Goal: Task Accomplishment & Management: Manage account settings

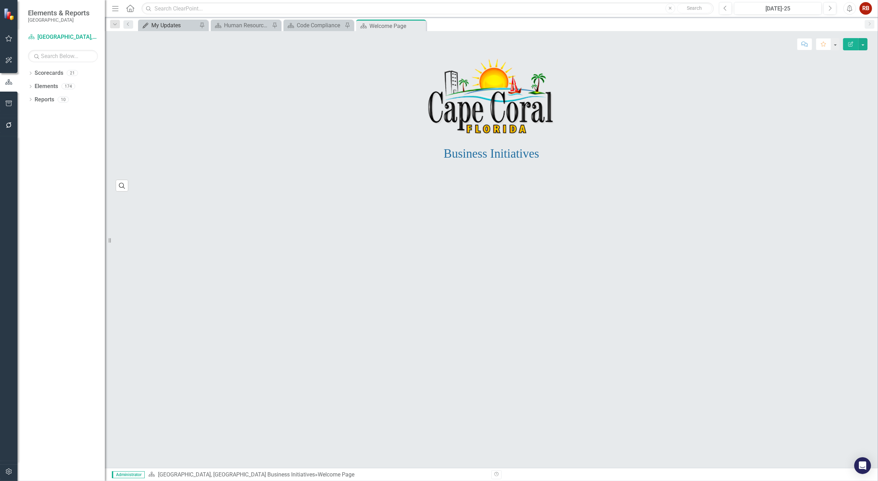
drag, startPoint x: 169, startPoint y: 19, endPoint x: 173, endPoint y: 26, distance: 8.0
click at [169, 19] on div "Dropdown Search My Updates My Updates Pin Scorecard Human Resources Analytics D…" at bounding box center [491, 24] width 773 height 14
click at [172, 26] on div "My Updates" at bounding box center [174, 25] width 46 height 9
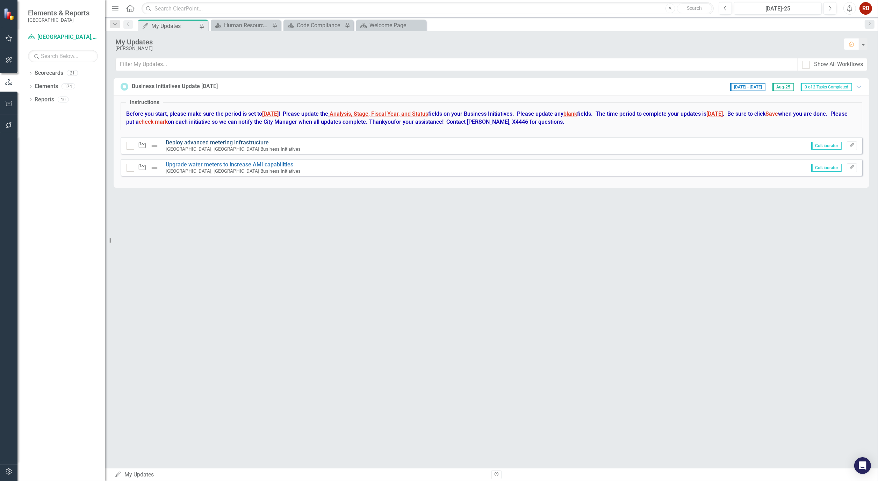
click at [197, 140] on link "Deploy advanced metering infrastructure" at bounding box center [217, 142] width 103 height 7
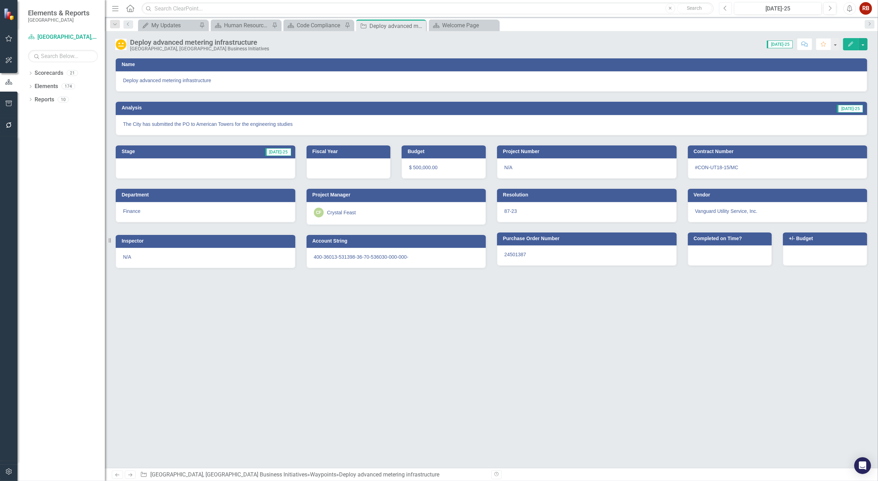
click at [725, 6] on icon "Previous" at bounding box center [725, 8] width 4 height 6
click at [831, 9] on icon "Next" at bounding box center [830, 8] width 4 height 6
click at [850, 42] on icon "Edit" at bounding box center [850, 44] width 6 height 5
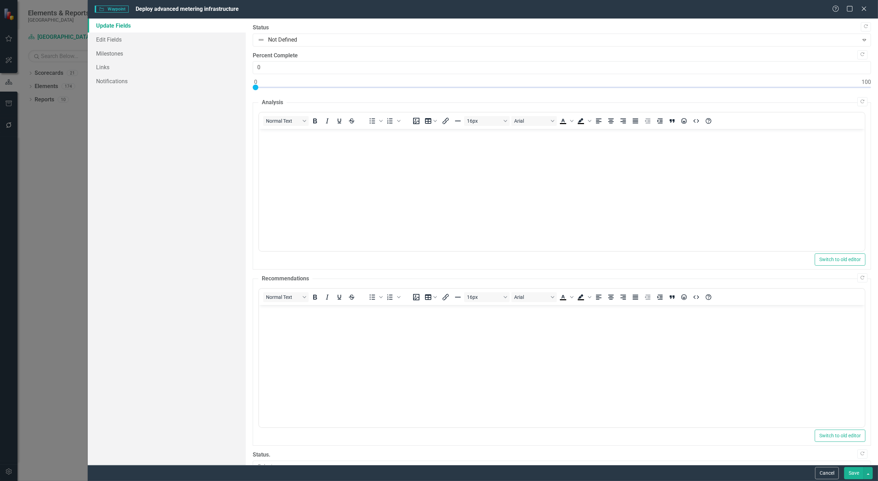
drag, startPoint x: 340, startPoint y: 174, endPoint x: 335, endPoint y: 174, distance: 4.6
click at [335, 174] on body "Rich Text Area. Press ALT-0 for help." at bounding box center [562, 181] width 606 height 105
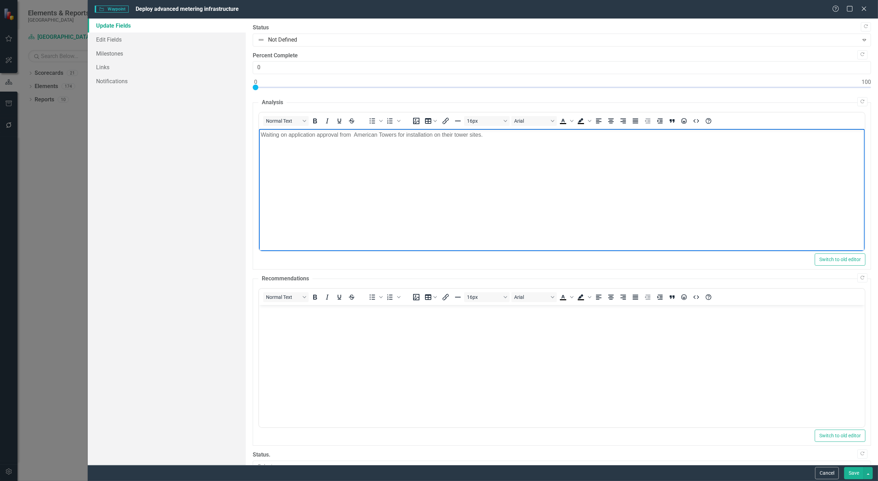
click at [849, 472] on button "Save" at bounding box center [854, 473] width 20 height 12
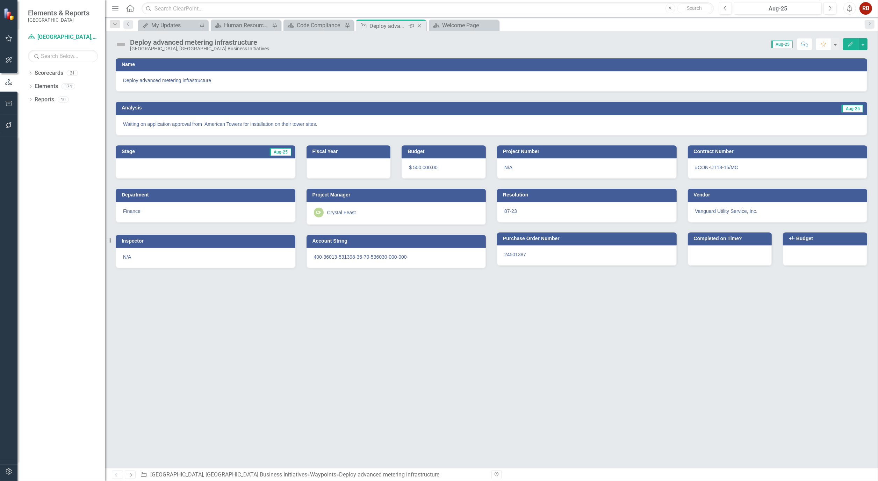
click at [421, 25] on icon "Close" at bounding box center [419, 26] width 7 height 6
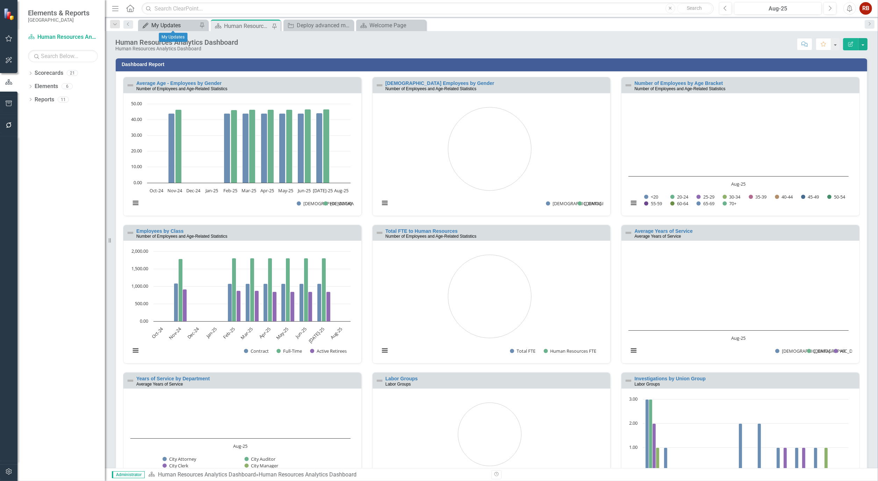
click at [168, 22] on div "My Updates" at bounding box center [174, 25] width 46 height 9
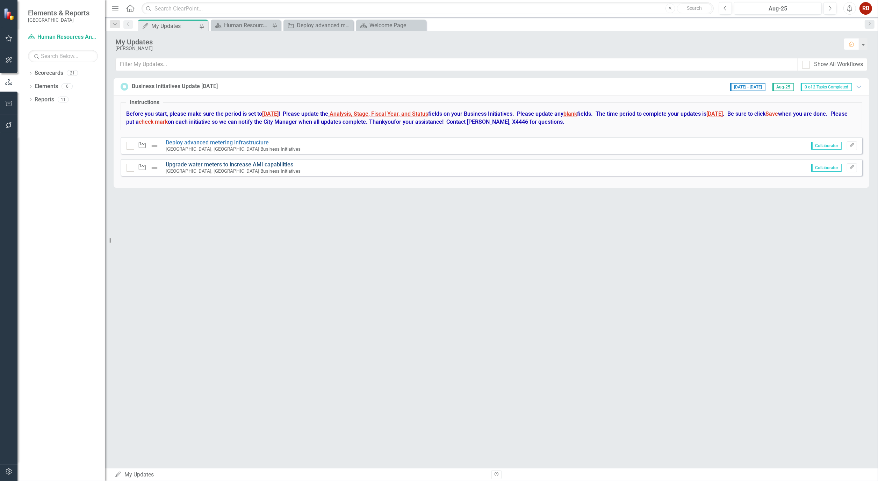
click at [250, 162] on link "Upgrade water meters to increase AMI capabilities" at bounding box center [230, 164] width 128 height 7
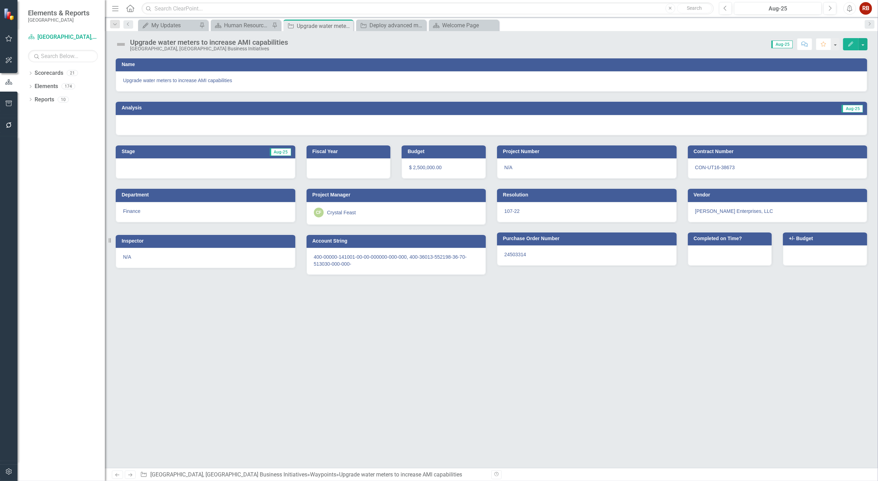
click at [233, 118] on div at bounding box center [491, 125] width 751 height 20
click at [851, 40] on button "Edit" at bounding box center [850, 44] width 15 height 12
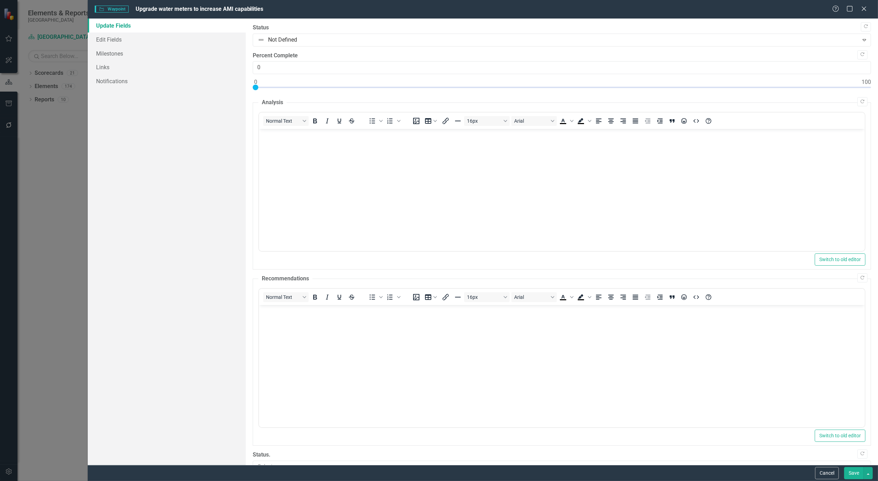
click at [310, 149] on body "Rich Text Area. Press ALT-0 for help." at bounding box center [562, 181] width 606 height 105
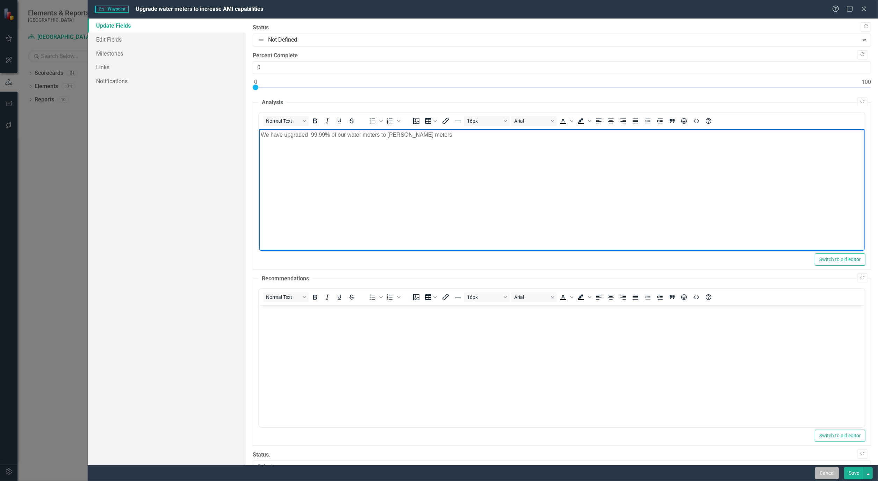
click at [827, 473] on button "Cancel" at bounding box center [827, 473] width 24 height 12
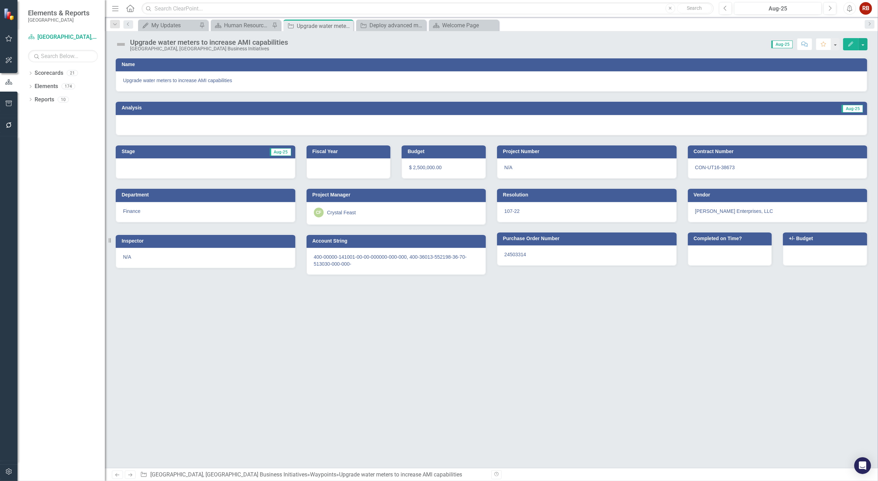
click at [853, 40] on button "Edit" at bounding box center [850, 44] width 15 height 12
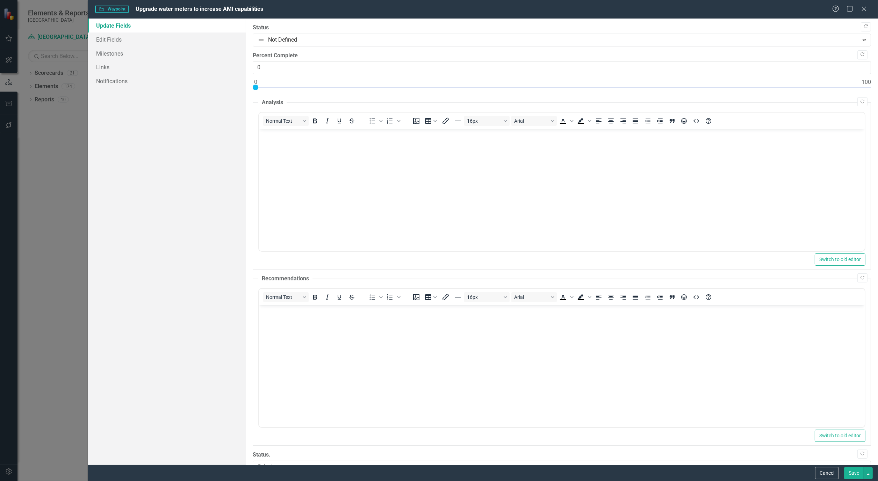
click at [290, 171] on body "Rich Text Area. Press ALT-0 for help." at bounding box center [562, 181] width 606 height 105
click at [859, 472] on button "Save" at bounding box center [854, 473] width 20 height 12
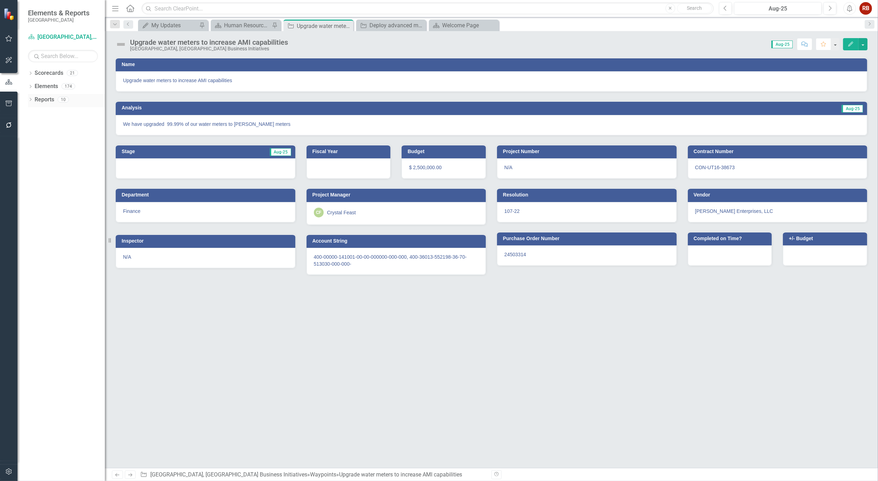
click at [28, 101] on icon "Dropdown" at bounding box center [30, 100] width 5 height 4
click at [34, 149] on icon "Dropdown" at bounding box center [33, 151] width 5 height 4
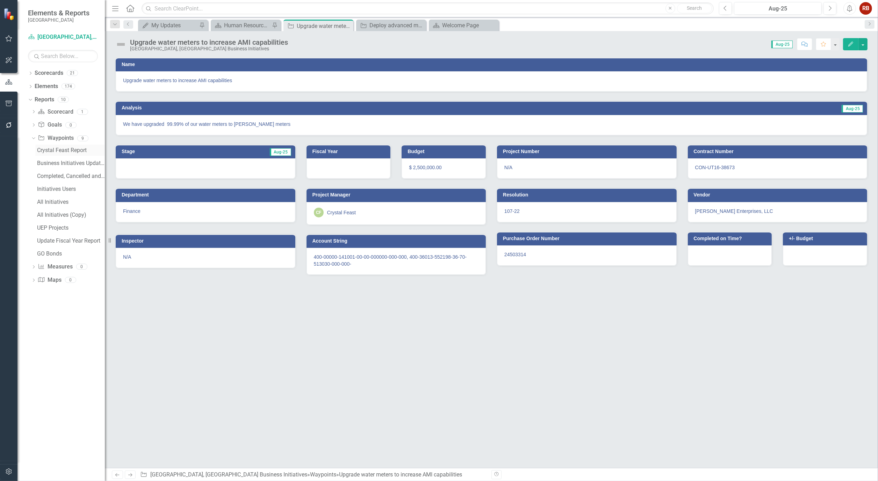
click at [51, 149] on div "Crystal Feast Report" at bounding box center [71, 150] width 68 height 6
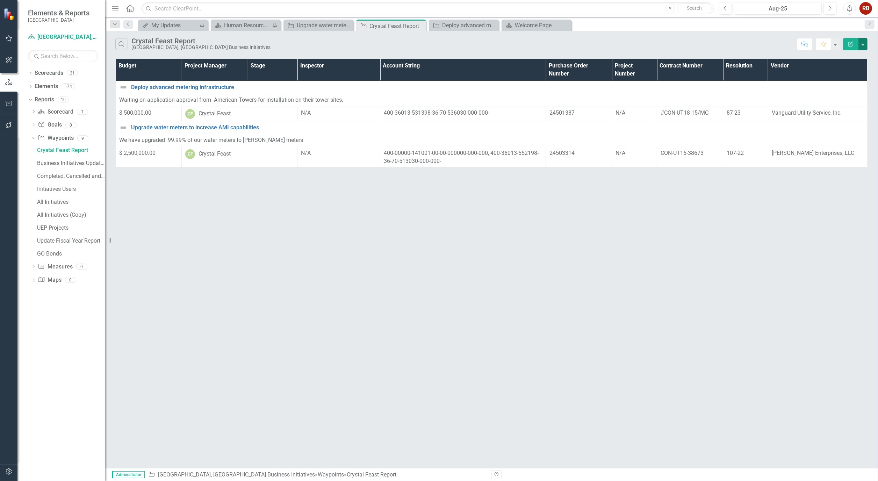
click at [861, 45] on button "button" at bounding box center [862, 44] width 9 height 12
click at [849, 73] on link "PDF Export to PDF" at bounding box center [839, 71] width 55 height 13
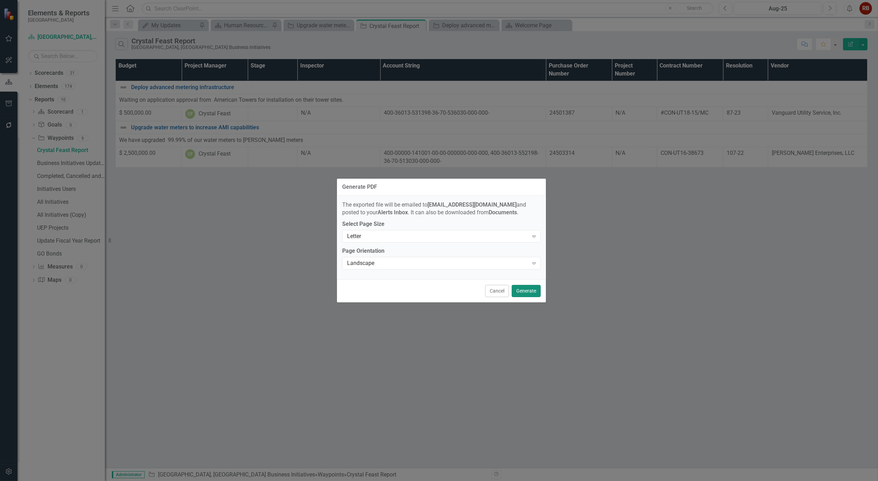
click at [532, 291] on button "Generate" at bounding box center [526, 291] width 29 height 12
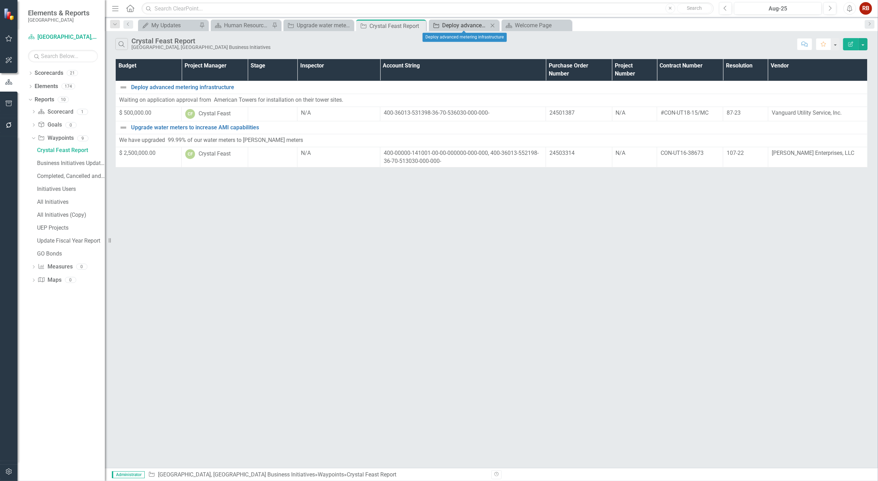
click at [463, 26] on div "Deploy advanced metering infrastructure" at bounding box center [465, 25] width 46 height 9
